Goal: Task Accomplishment & Management: Complete application form

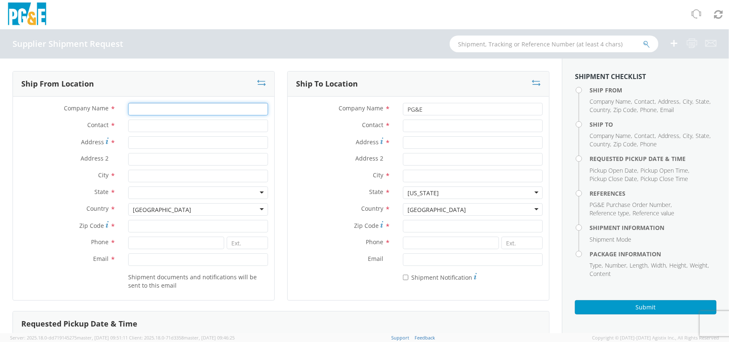
click at [147, 106] on input "Company Name *" at bounding box center [198, 109] width 140 height 13
type input "[PERSON_NAME] Iron Works"
type input "[PERSON_NAME]"
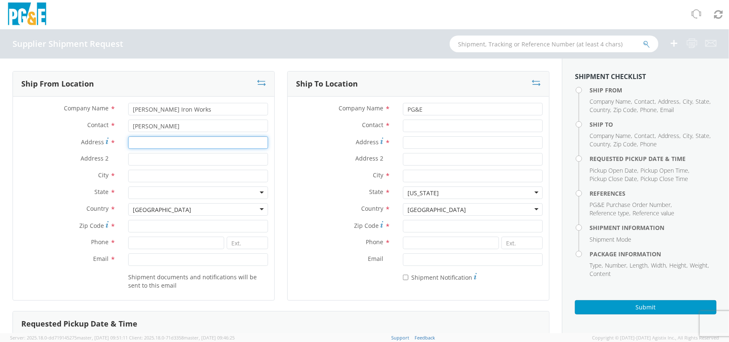
type input "[STREET_ADDRESS]"
type input "Gardena"
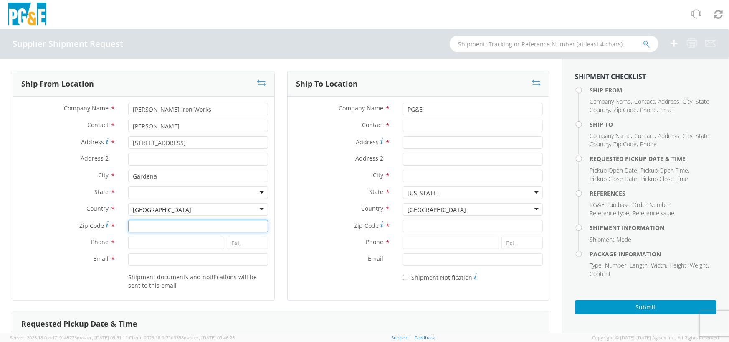
type input "90248"
type input "3233216520"
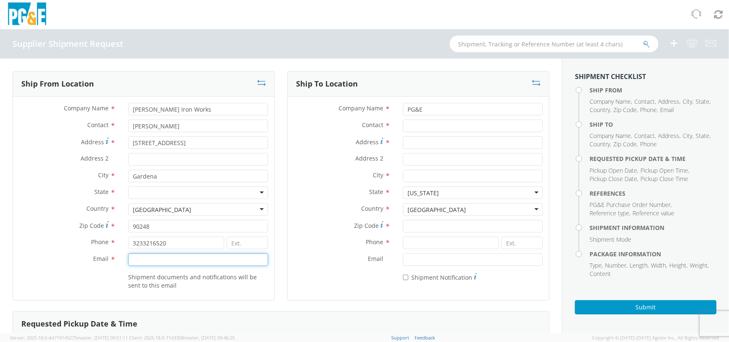
type input "[EMAIL_ADDRESS][DOMAIN_NAME]"
click at [430, 129] on input "Contact *" at bounding box center [473, 125] width 140 height 13
click at [236, 304] on div "Ship From Location Company Name * [PERSON_NAME] Iron Works Contact * [PERSON_NA…" at bounding box center [144, 191] width 262 height 240
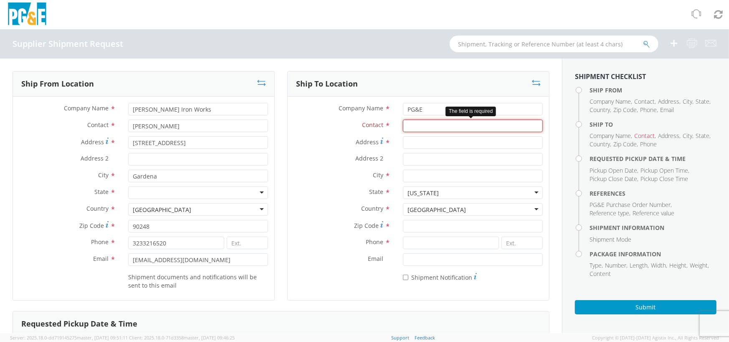
click at [411, 122] on input "Contact *" at bounding box center [473, 125] width 140 height 13
type input "P"
click at [416, 144] on input "Address *" at bounding box center [473, 142] width 140 height 13
